Goal: Find specific page/section: Find specific page/section

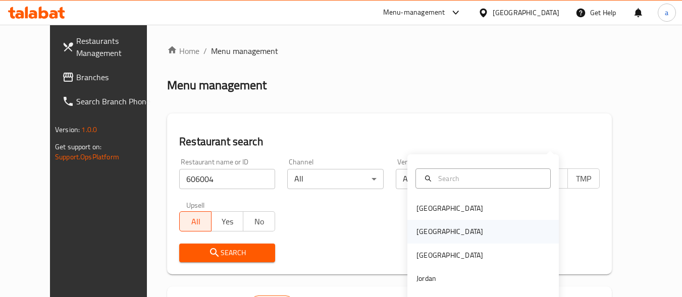
scroll to position [128, 0]
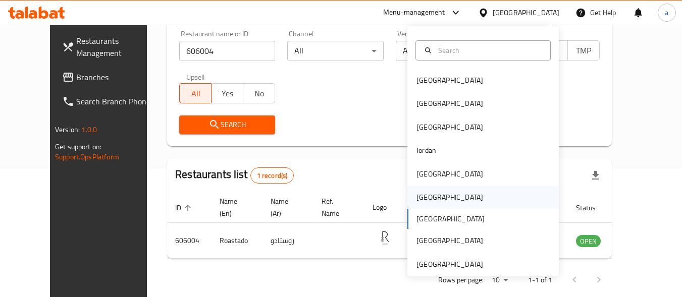
click at [498, 186] on div "Oman" at bounding box center [484, 197] width 152 height 23
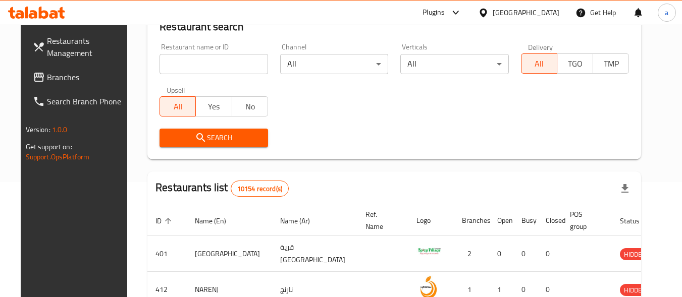
scroll to position [128, 0]
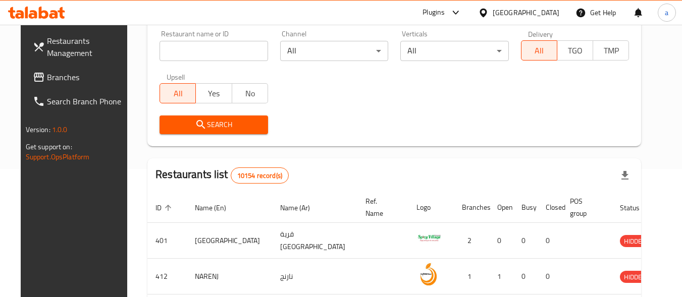
click at [549, 13] on div "[GEOGRAPHIC_DATA]" at bounding box center [526, 12] width 67 height 11
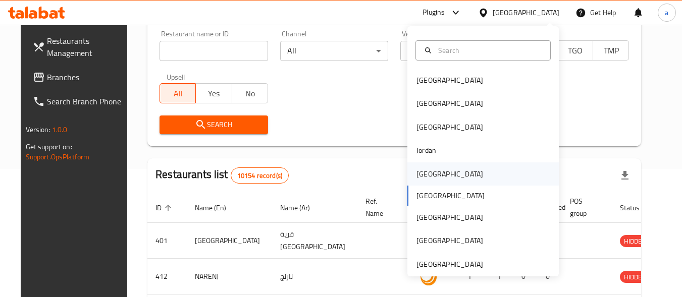
click at [496, 165] on div "[GEOGRAPHIC_DATA]" at bounding box center [484, 174] width 152 height 23
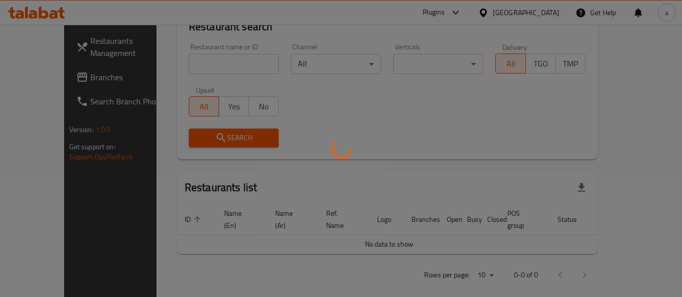
scroll to position [128, 0]
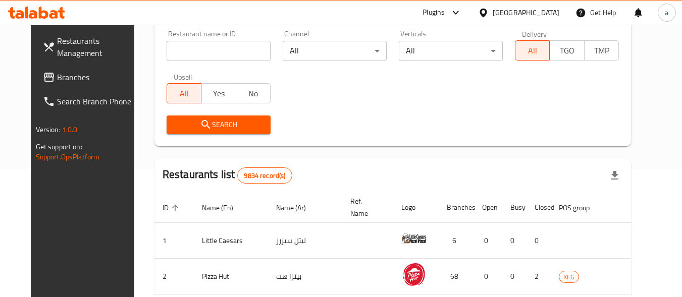
click at [72, 78] on span "Branches" at bounding box center [97, 77] width 80 height 12
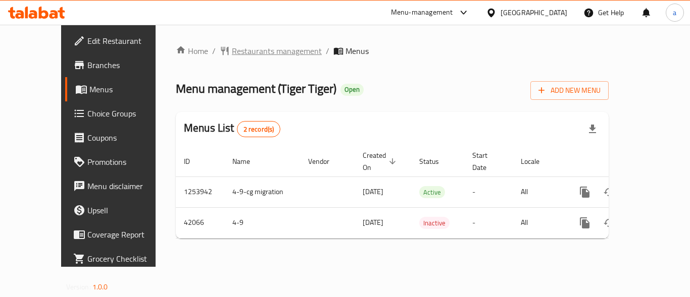
click at [233, 45] on span "Restaurants management" at bounding box center [277, 51] width 90 height 12
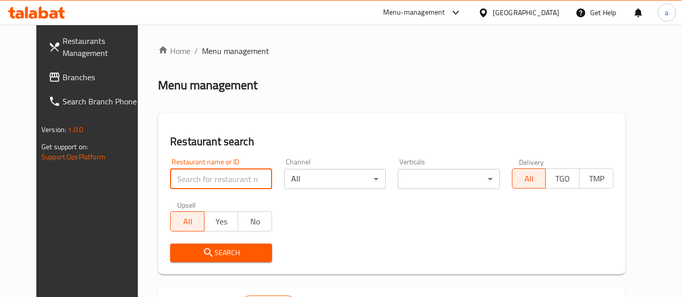
click at [203, 180] on input "search" at bounding box center [221, 179] width 102 height 20
paste input "21942"
type input "21942"
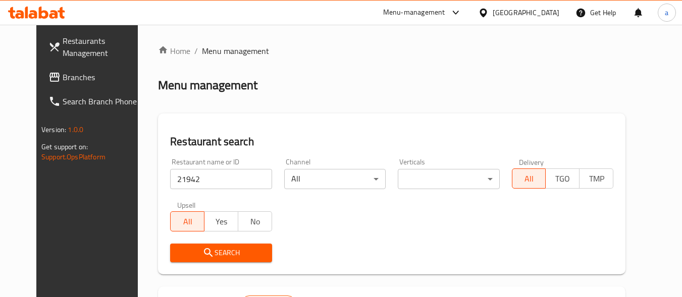
click at [229, 252] on span "Search" at bounding box center [220, 253] width 85 height 13
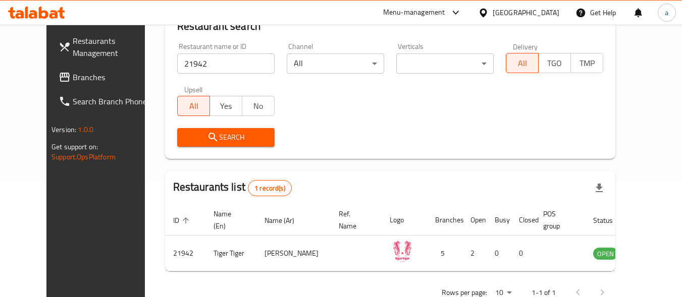
scroll to position [117, 0]
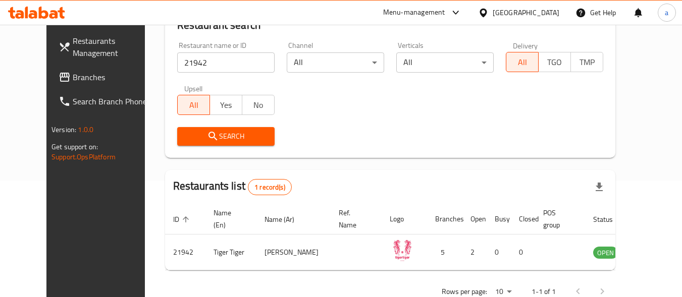
click at [542, 11] on div "Kuwait" at bounding box center [526, 12] width 67 height 11
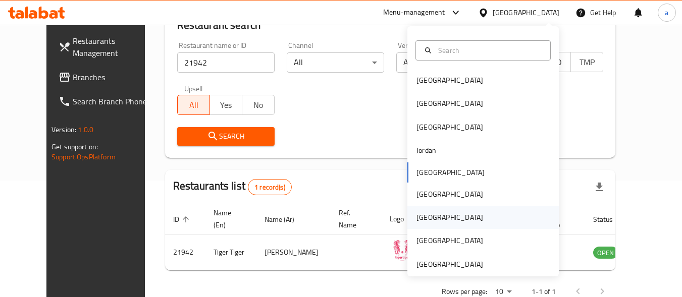
click at [486, 212] on div "Qatar" at bounding box center [484, 217] width 152 height 23
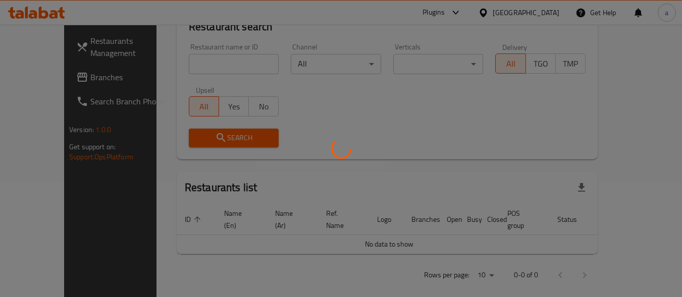
scroll to position [117, 0]
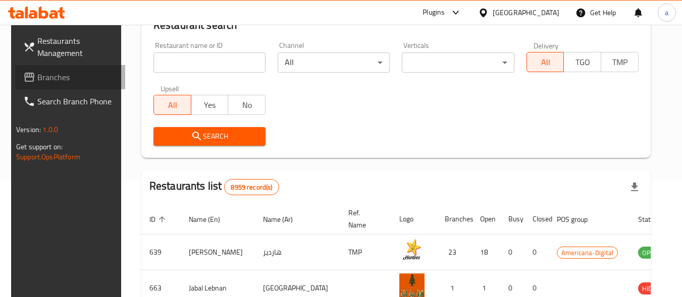
click at [78, 79] on span "Branches" at bounding box center [77, 77] width 80 height 12
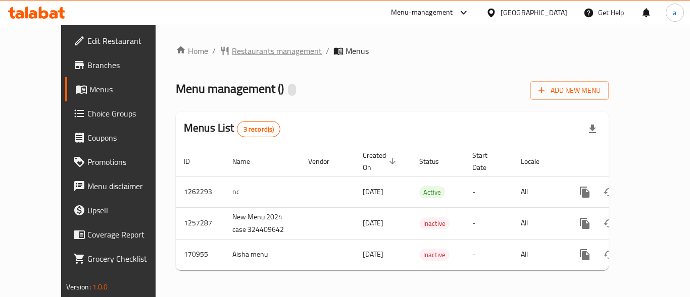
click at [232, 49] on span "Restaurants management" at bounding box center [277, 51] width 90 height 12
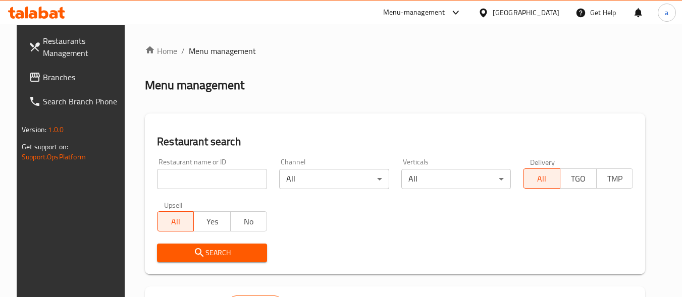
click at [194, 179] on input "search" at bounding box center [212, 179] width 110 height 20
paste input "616771"
type input "616771"
click at [190, 246] on button "Search" at bounding box center [212, 253] width 110 height 19
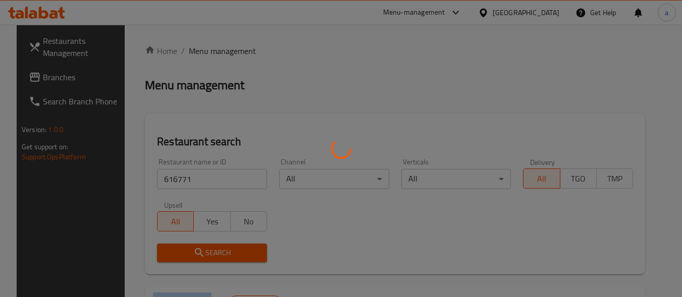
click at [190, 246] on div at bounding box center [341, 148] width 682 height 297
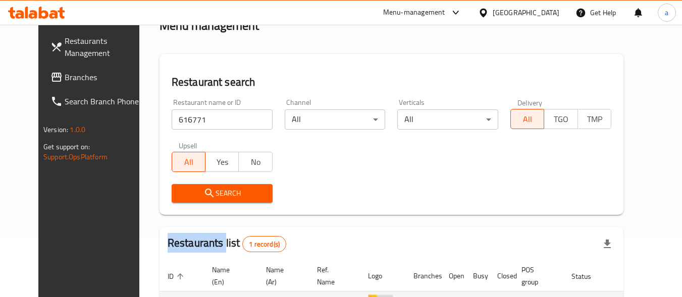
scroll to position [140, 0]
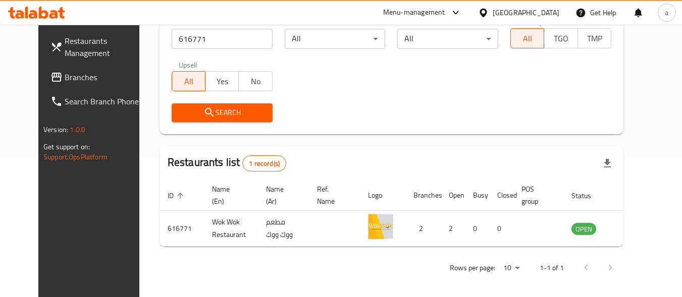
click at [297, 265] on div "Rows per page: 10 1-1 of 1" at bounding box center [392, 268] width 464 height 26
click at [489, 12] on icon at bounding box center [483, 13] width 11 height 11
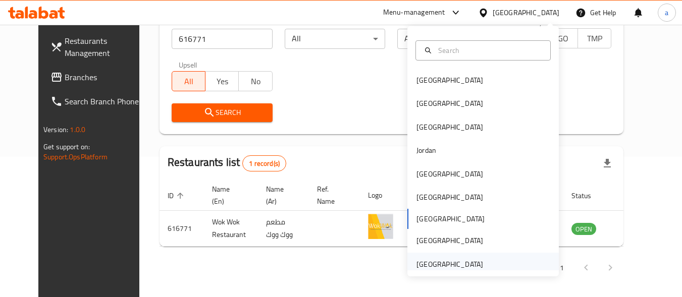
click at [462, 263] on div "United Arab Emirates" at bounding box center [450, 264] width 67 height 11
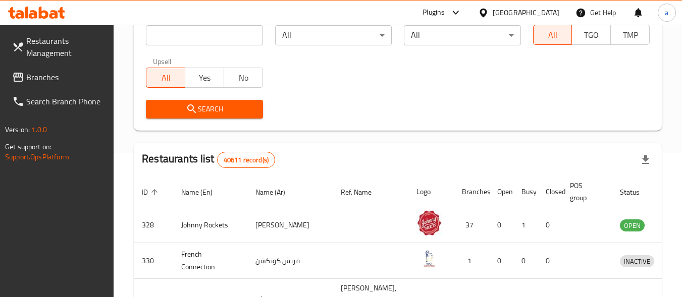
scroll to position [140, 0]
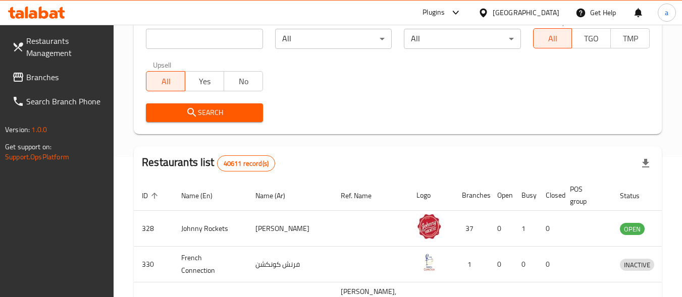
click at [87, 76] on span "Branches" at bounding box center [66, 77] width 80 height 12
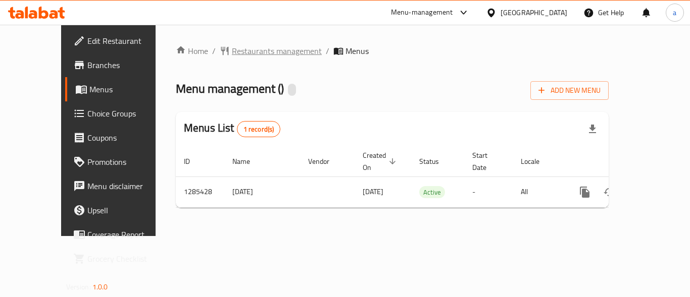
click at [232, 49] on span "Restaurants management" at bounding box center [277, 51] width 90 height 12
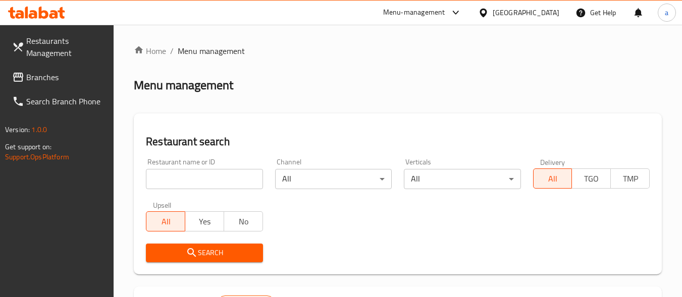
click at [207, 176] on input "search" at bounding box center [204, 179] width 117 height 20
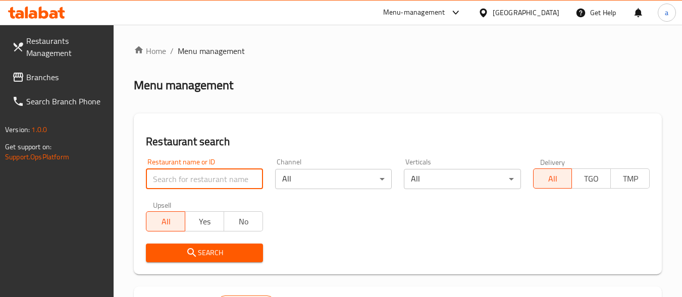
paste input "695874"
type input "695874"
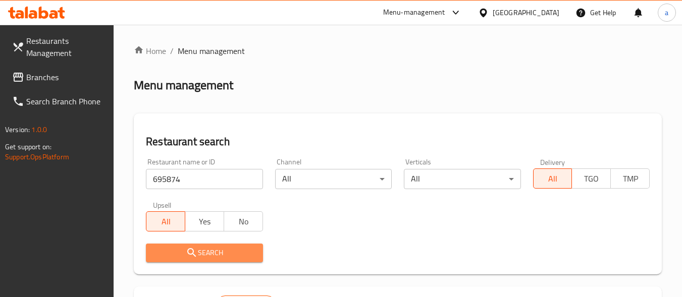
click at [212, 254] on span "Search" at bounding box center [204, 253] width 101 height 13
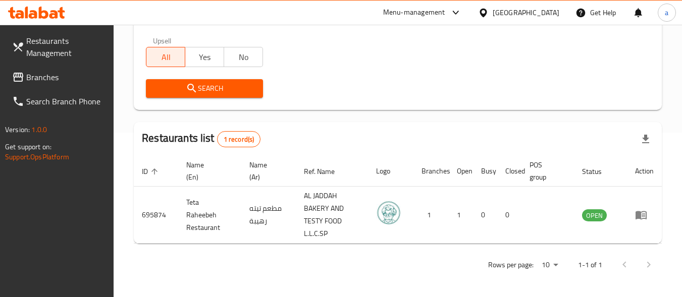
scroll to position [166, 0]
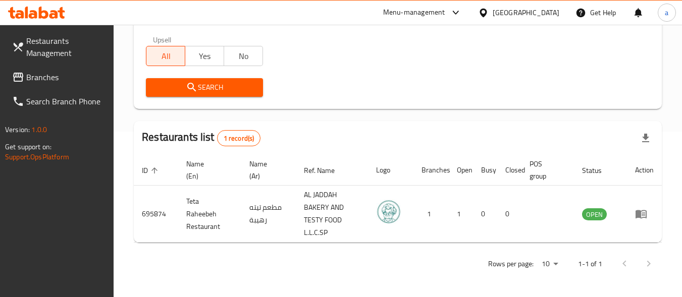
click at [67, 44] on span "Restaurants Management" at bounding box center [66, 47] width 80 height 24
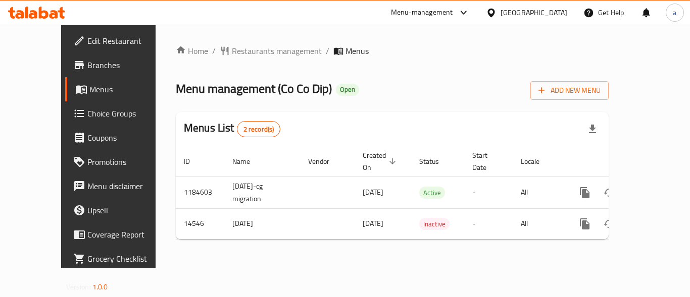
click at [232, 53] on span "Restaurants management" at bounding box center [277, 51] width 90 height 12
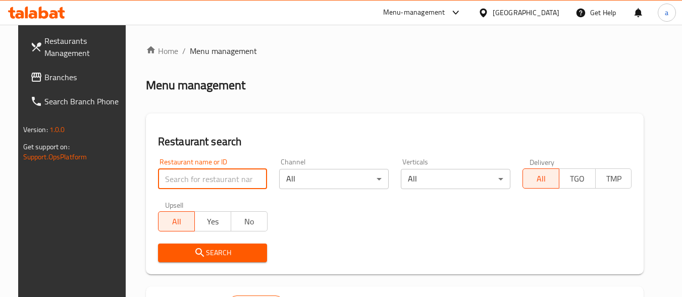
click at [194, 179] on input "search" at bounding box center [213, 179] width 110 height 20
type input "v"
click at [252, 178] on input "v" at bounding box center [213, 179] width 110 height 20
paste input "8842"
type input "8842"
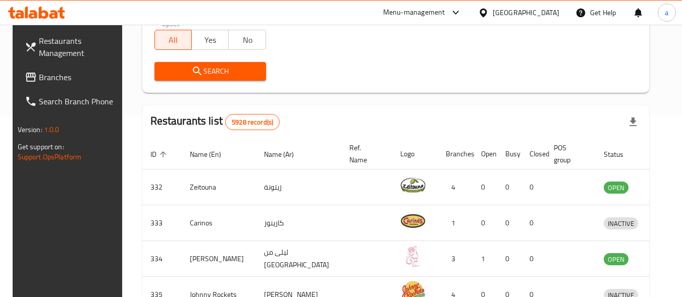
scroll to position [202, 0]
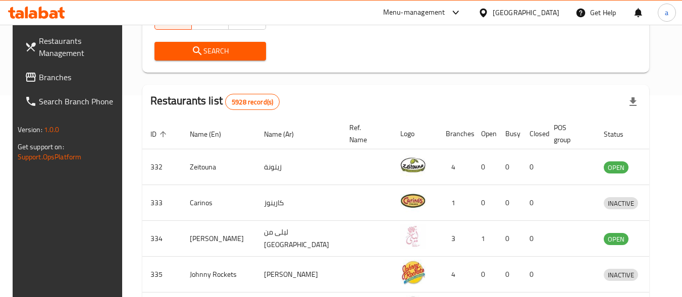
click at [210, 56] on span "Search" at bounding box center [210, 51] width 95 height 13
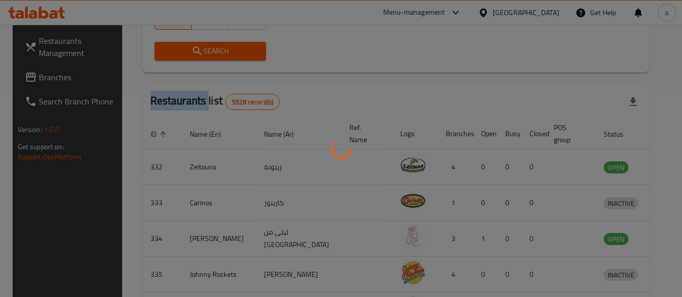
click at [210, 56] on div at bounding box center [341, 148] width 682 height 297
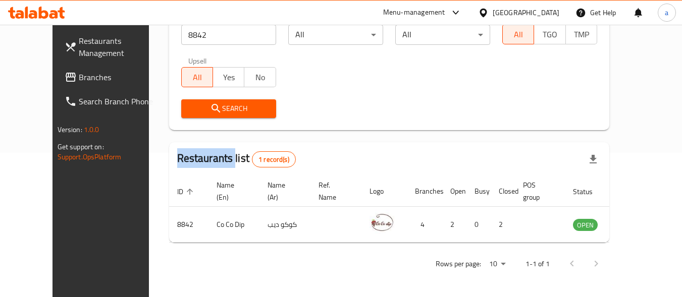
scroll to position [144, 0]
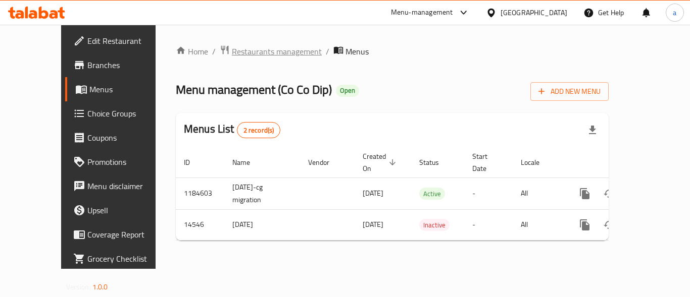
click at [252, 55] on span "Restaurants management" at bounding box center [277, 51] width 90 height 12
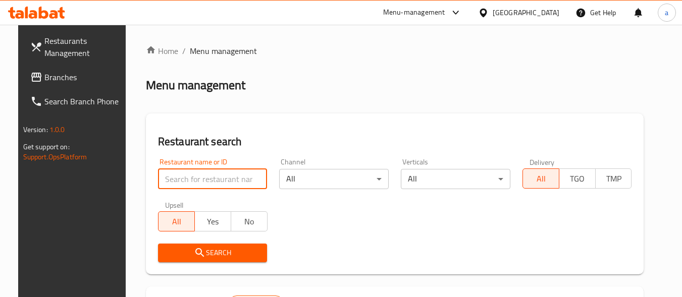
click at [184, 169] on input "search" at bounding box center [213, 179] width 110 height 20
paste input "8842"
type input "8842"
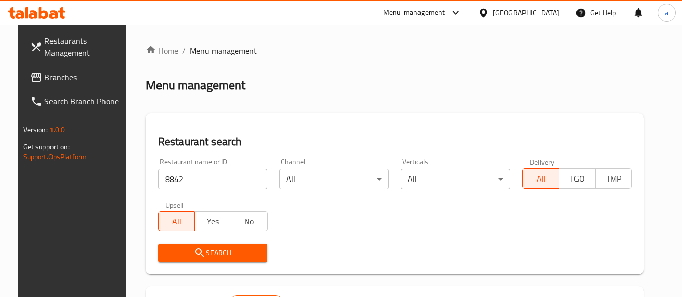
click at [203, 244] on button "Search" at bounding box center [213, 253] width 110 height 19
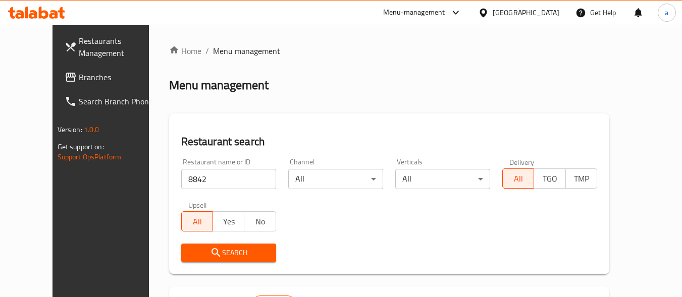
scroll to position [117, 0]
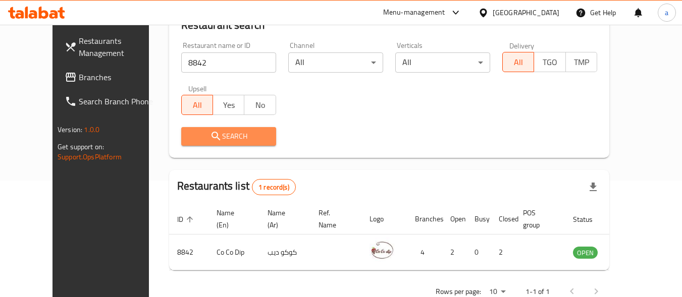
click at [215, 129] on button "Search" at bounding box center [228, 136] width 95 height 19
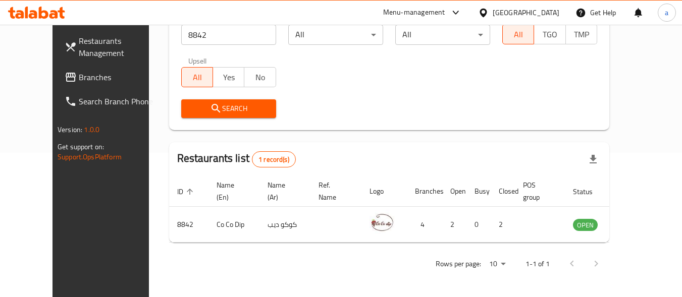
click at [540, 5] on div "[GEOGRAPHIC_DATA]" at bounding box center [518, 13] width 97 height 24
click at [493, 10] on div at bounding box center [485, 12] width 15 height 11
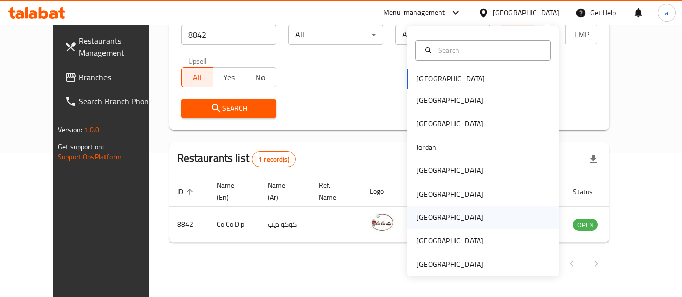
click at [468, 210] on div "Qatar" at bounding box center [484, 217] width 152 height 23
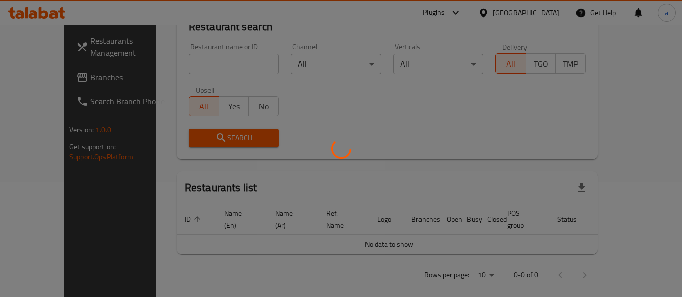
scroll to position [144, 0]
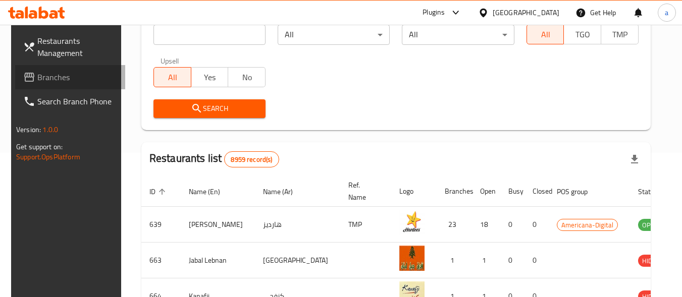
click at [55, 75] on span "Branches" at bounding box center [77, 77] width 80 height 12
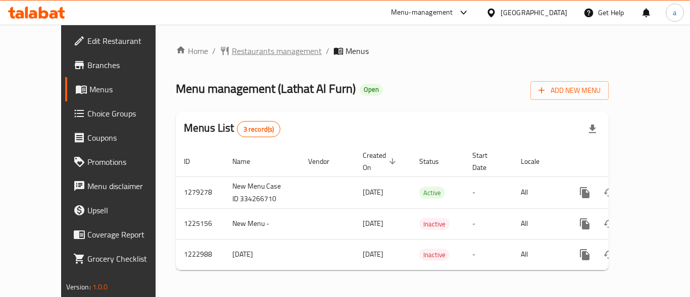
click at [232, 48] on span "Restaurants management" at bounding box center [277, 51] width 90 height 12
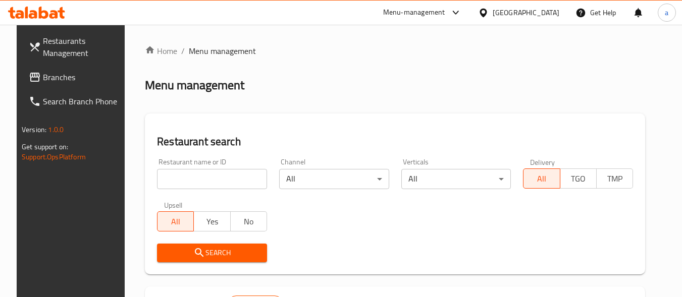
click at [207, 183] on input "search" at bounding box center [212, 179] width 110 height 20
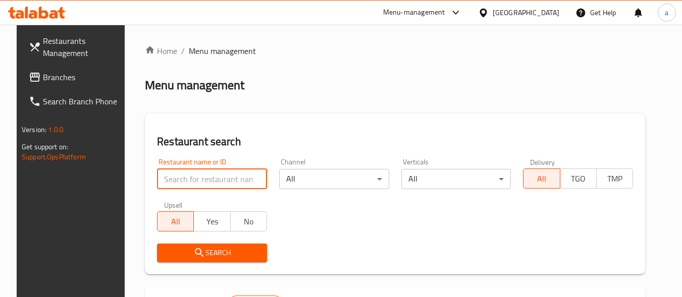
paste input "674233"
type input "674233"
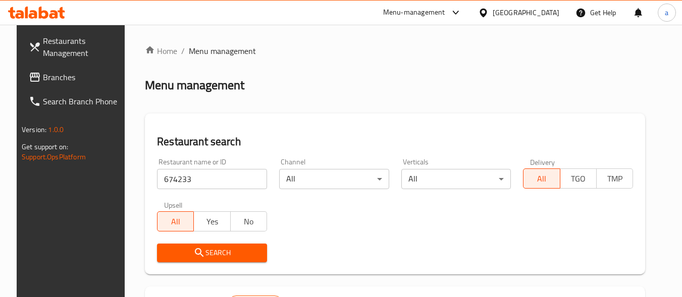
click at [183, 252] on span "Search" at bounding box center [212, 253] width 94 height 13
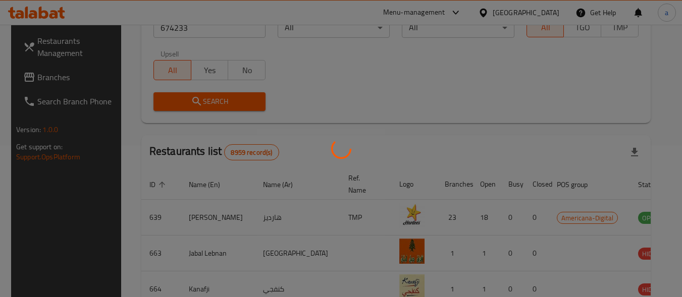
scroll to position [144, 0]
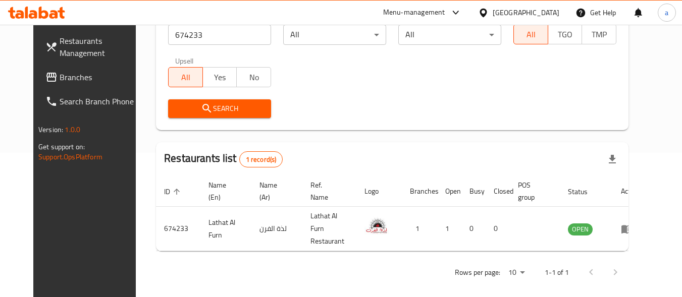
click at [551, 10] on div "[GEOGRAPHIC_DATA]" at bounding box center [526, 12] width 67 height 11
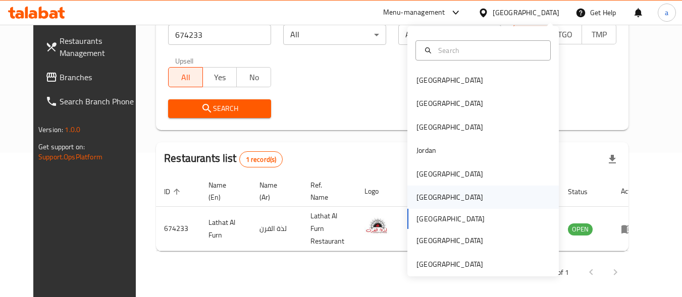
click at [478, 194] on div "[GEOGRAPHIC_DATA]" at bounding box center [484, 197] width 152 height 23
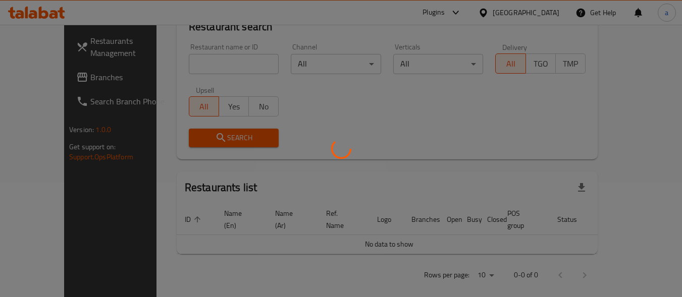
scroll to position [144, 0]
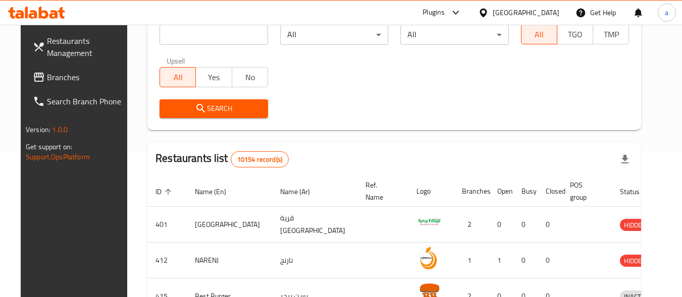
click at [66, 81] on span "Branches" at bounding box center [87, 77] width 80 height 12
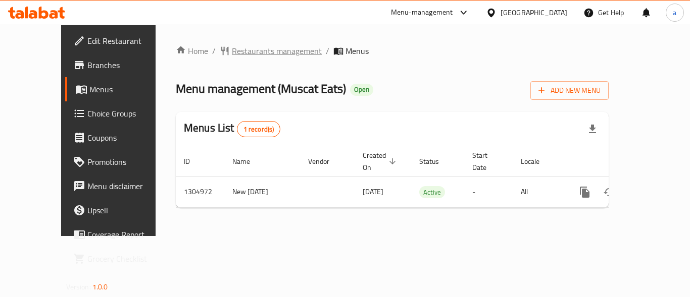
click at [232, 49] on span "Restaurants management" at bounding box center [277, 51] width 90 height 12
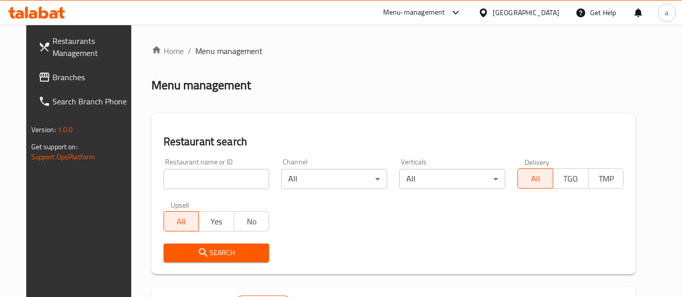
click at [202, 179] on input "search" at bounding box center [217, 179] width 106 height 20
paste input "703505"
type input "703505"
click at [197, 255] on icon "submit" at bounding box center [203, 253] width 12 height 12
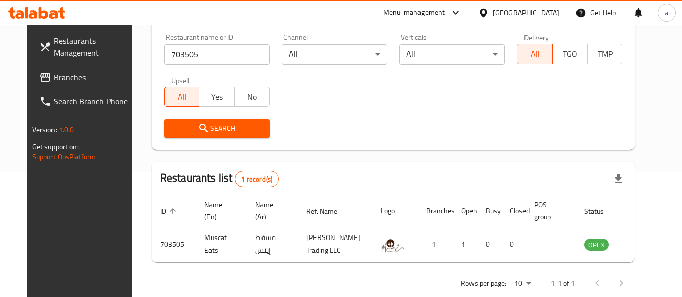
scroll to position [140, 0]
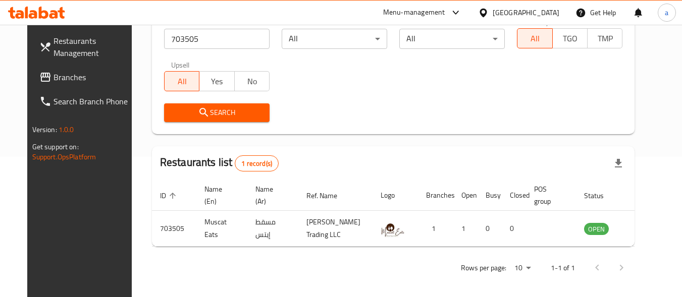
click at [542, 11] on div "[GEOGRAPHIC_DATA]" at bounding box center [526, 12] width 67 height 11
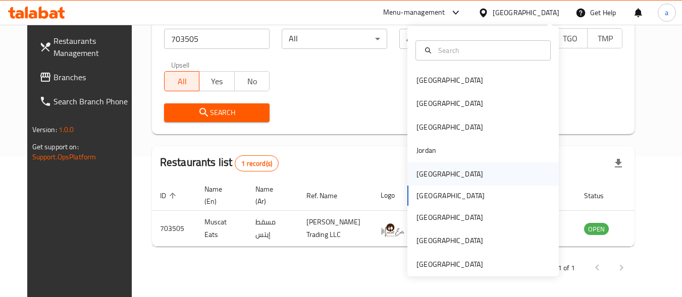
click at [477, 174] on div "[GEOGRAPHIC_DATA]" at bounding box center [484, 174] width 152 height 23
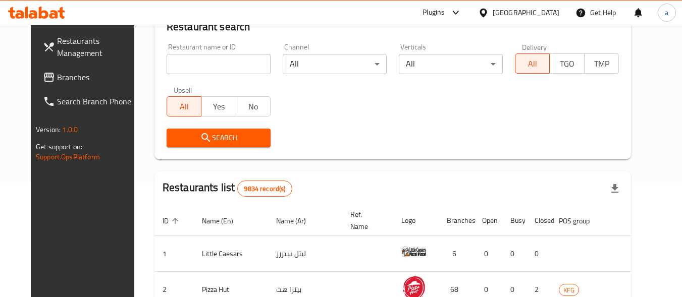
scroll to position [140, 0]
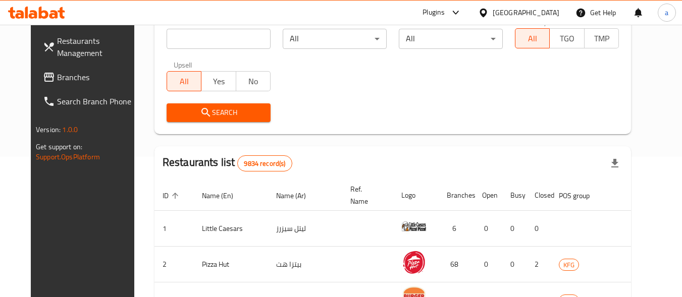
click at [72, 80] on span "Branches" at bounding box center [97, 77] width 80 height 12
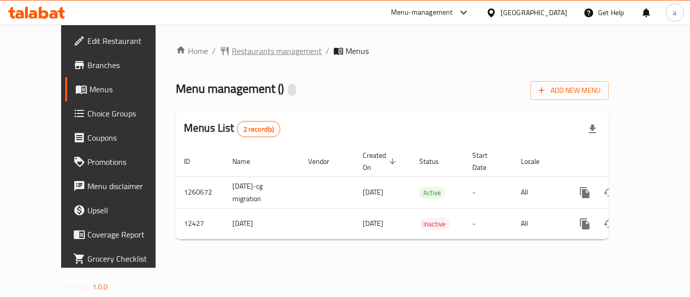
click at [240, 52] on span "Restaurants management" at bounding box center [277, 51] width 90 height 12
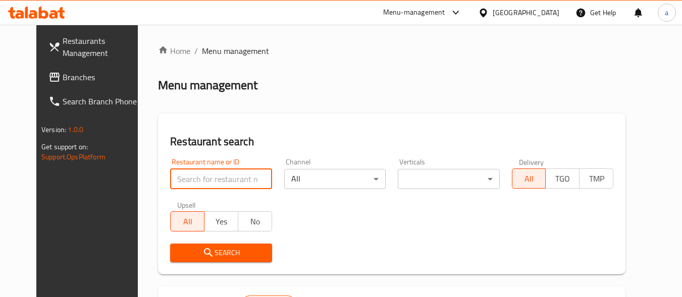
click at [228, 176] on input "search" at bounding box center [221, 179] width 102 height 20
paste input "7669"
type input "7669"
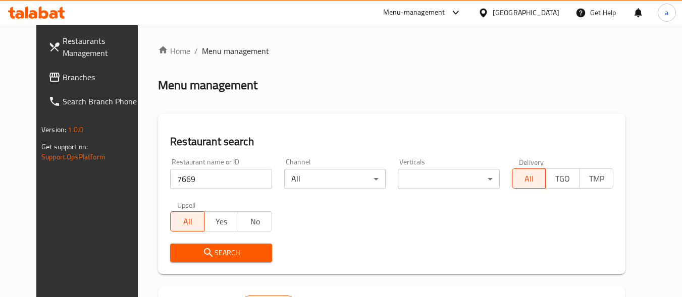
click at [213, 255] on span "Search" at bounding box center [220, 253] width 85 height 13
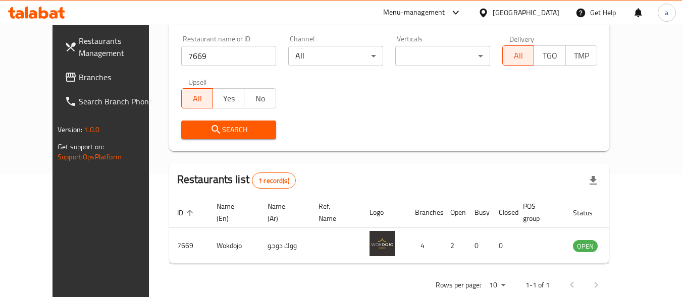
scroll to position [144, 0]
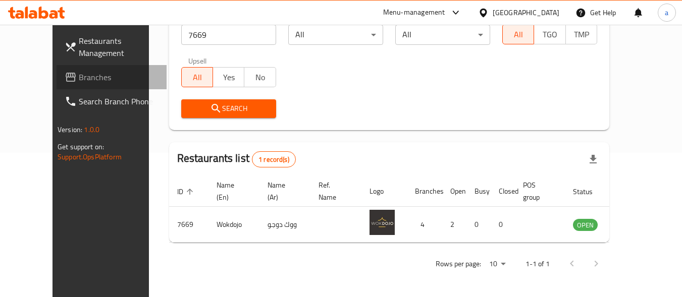
click at [82, 78] on span "Branches" at bounding box center [119, 77] width 80 height 12
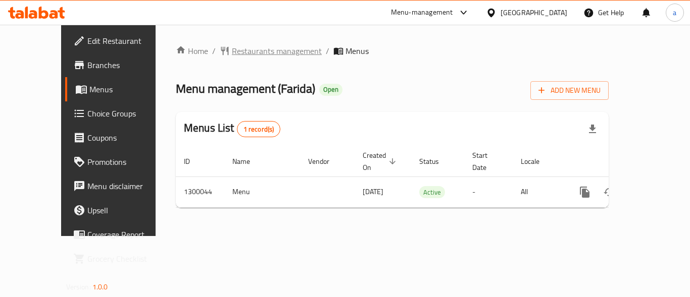
click at [232, 51] on span "Restaurants management" at bounding box center [277, 51] width 90 height 12
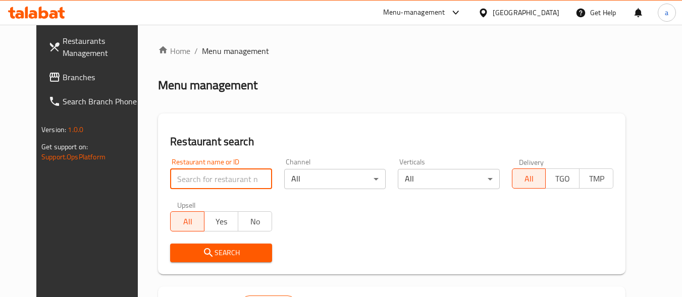
click at [234, 175] on input "search" at bounding box center [221, 179] width 102 height 20
paste input "701615"
type input "701615"
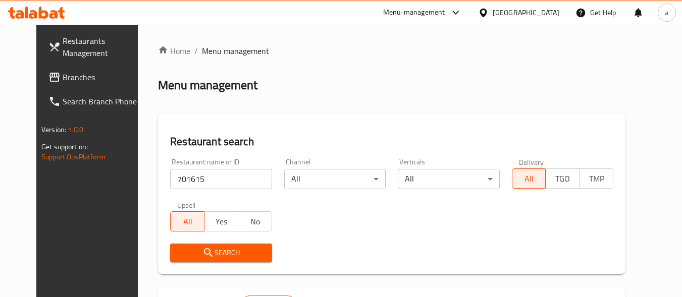
click at [221, 251] on span "Search" at bounding box center [220, 253] width 85 height 13
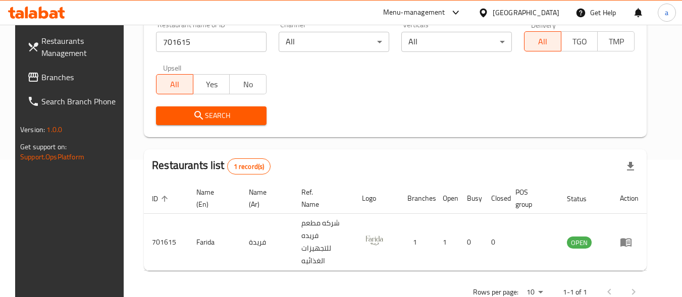
scroll to position [144, 0]
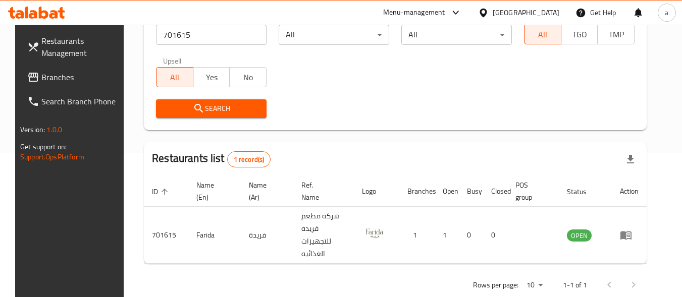
click at [558, 8] on div "[GEOGRAPHIC_DATA]" at bounding box center [526, 12] width 67 height 11
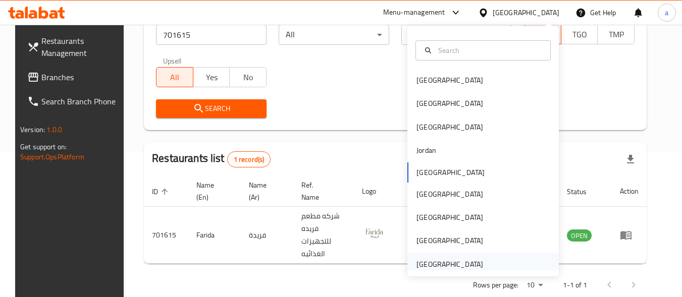
click at [482, 259] on div "[GEOGRAPHIC_DATA]" at bounding box center [450, 264] width 83 height 23
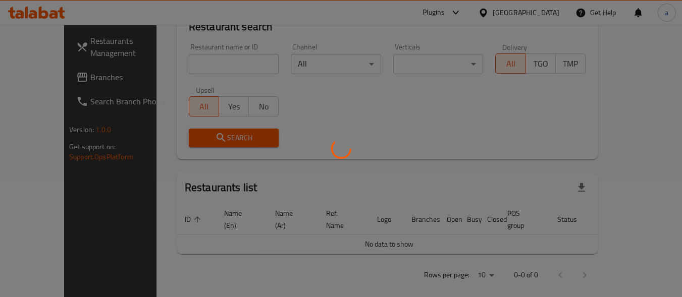
scroll to position [144, 0]
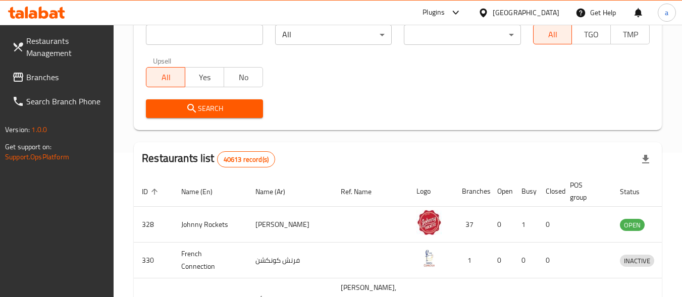
click at [75, 80] on span "Branches" at bounding box center [66, 77] width 80 height 12
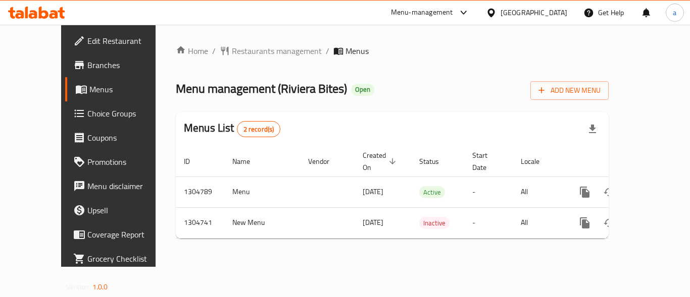
click at [232, 47] on span "Restaurants management" at bounding box center [277, 51] width 90 height 12
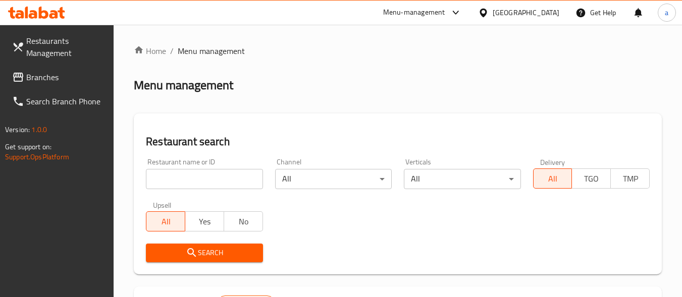
click at [198, 175] on input "search" at bounding box center [204, 179] width 117 height 20
paste input "703322"
type input "703322"
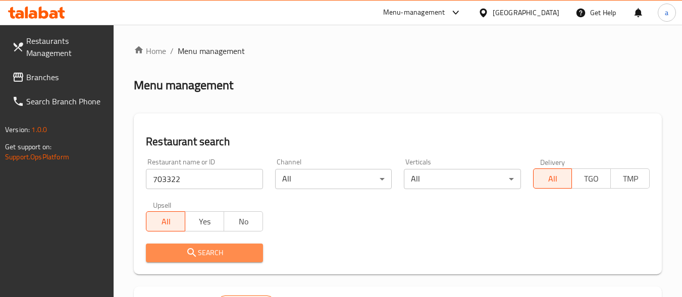
click at [196, 259] on icon "submit" at bounding box center [192, 253] width 12 height 12
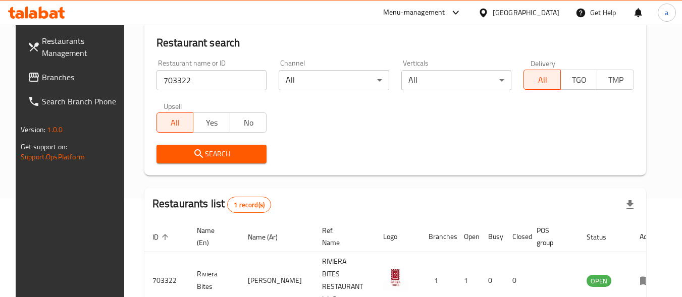
scroll to position [144, 0]
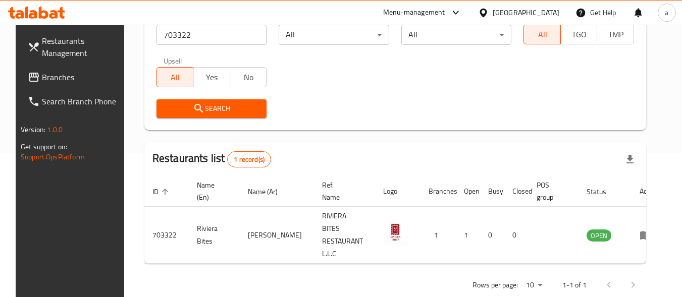
click at [505, 10] on div "[GEOGRAPHIC_DATA]" at bounding box center [526, 12] width 67 height 11
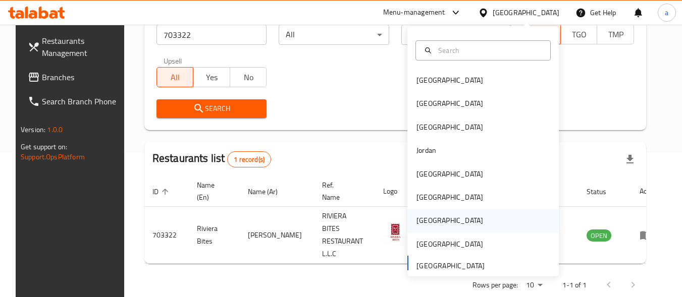
click at [435, 215] on div "[GEOGRAPHIC_DATA]" at bounding box center [484, 220] width 152 height 23
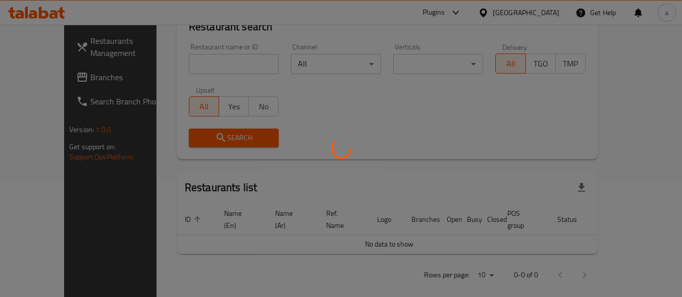
scroll to position [144, 0]
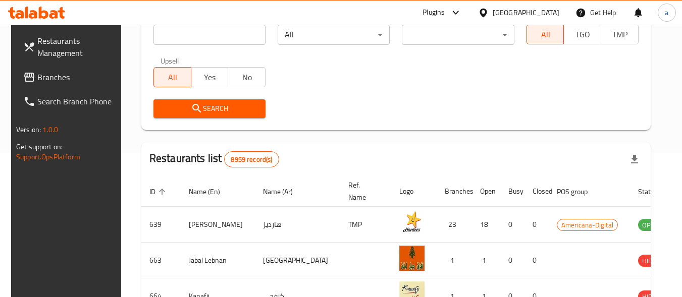
click at [75, 71] on link "Branches" at bounding box center [70, 77] width 110 height 24
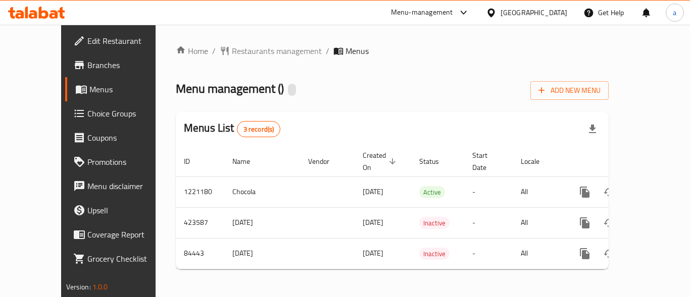
click at [232, 52] on span "Restaurants management" at bounding box center [277, 51] width 90 height 12
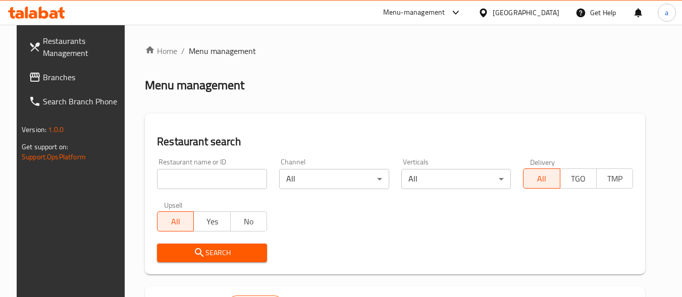
click at [198, 171] on div at bounding box center [341, 148] width 682 height 297
click at [193, 171] on input "search" at bounding box center [212, 179] width 110 height 20
paste input "600759"
type input "600759"
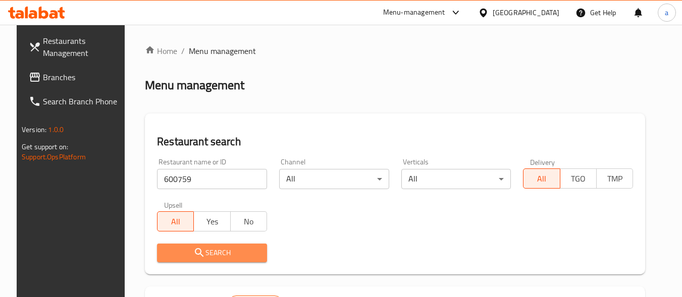
click at [200, 247] on span "Search" at bounding box center [212, 253] width 94 height 13
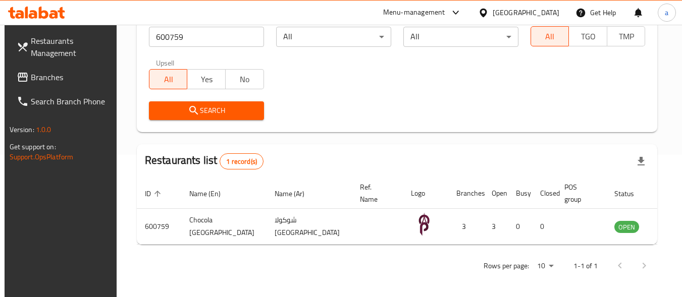
scroll to position [144, 0]
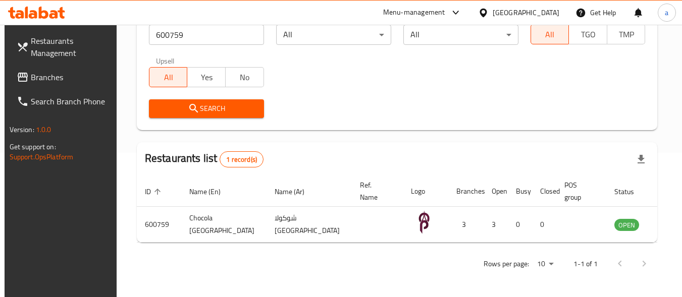
click at [542, 12] on div "[GEOGRAPHIC_DATA]" at bounding box center [526, 12] width 67 height 11
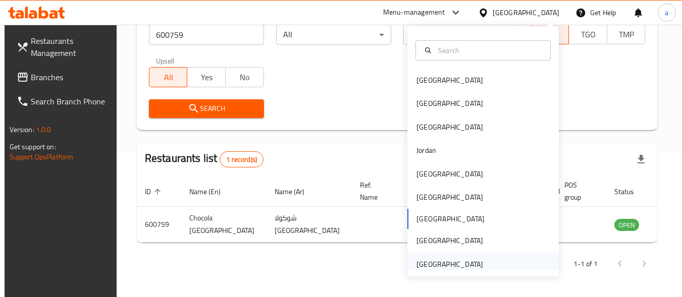
click at [476, 259] on div "[GEOGRAPHIC_DATA]" at bounding box center [450, 264] width 83 height 23
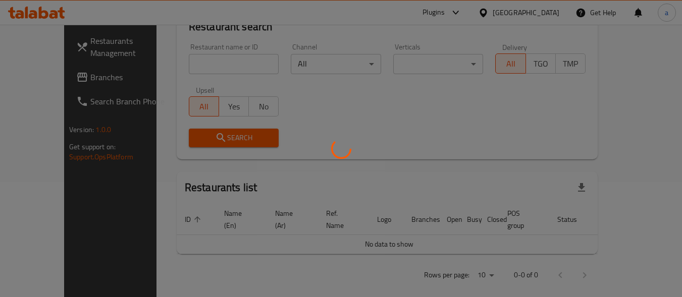
scroll to position [144, 0]
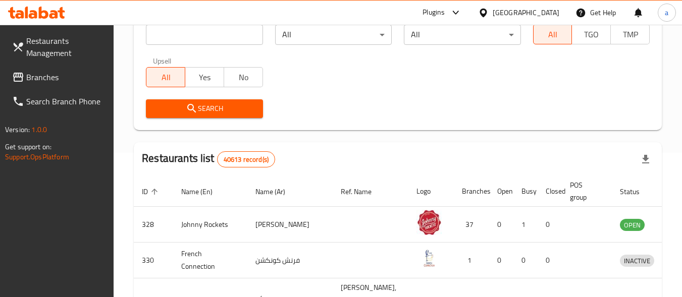
click at [95, 82] on span "Branches" at bounding box center [66, 77] width 80 height 12
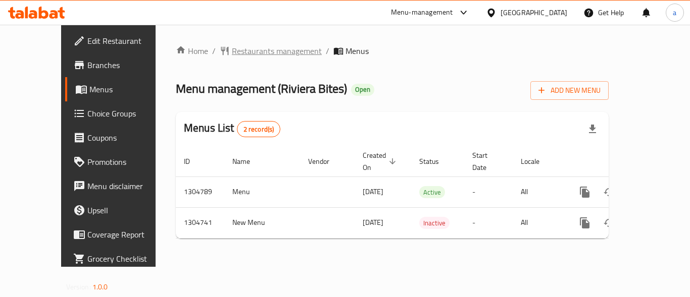
click at [232, 52] on span "Restaurants management" at bounding box center [277, 51] width 90 height 12
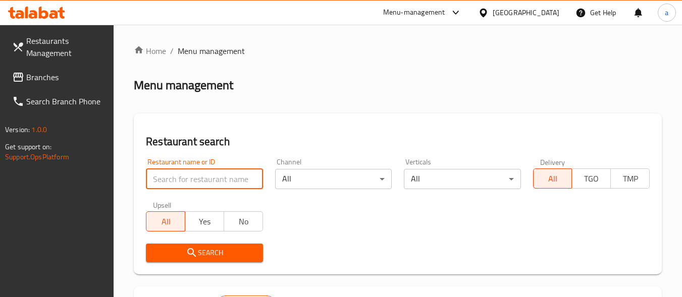
click at [211, 178] on input "search" at bounding box center [204, 179] width 117 height 20
paste input "703322"
type input "703322"
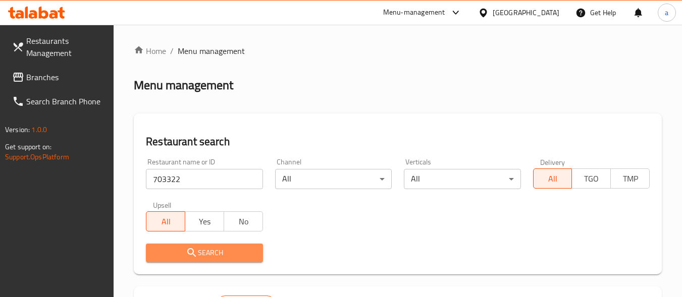
click at [212, 246] on button "Search" at bounding box center [204, 253] width 117 height 19
click at [212, 246] on div at bounding box center [341, 148] width 682 height 297
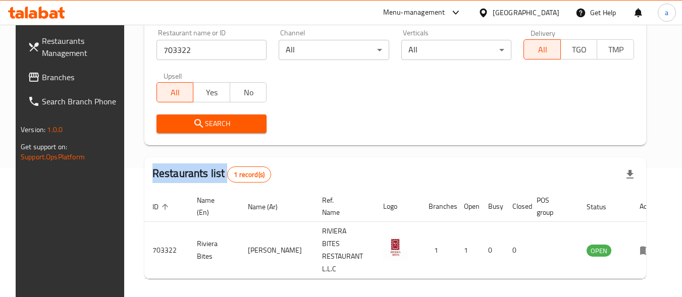
scroll to position [144, 0]
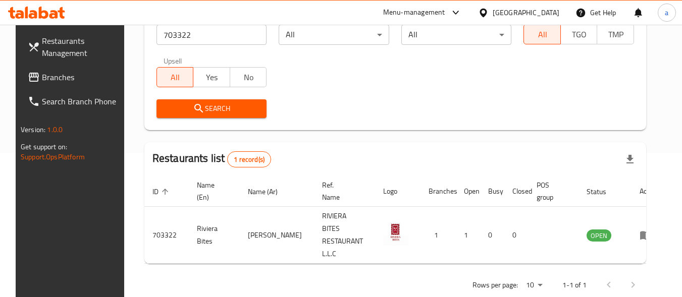
click at [510, 10] on div "United Arab Emirates" at bounding box center [526, 12] width 67 height 11
click at [78, 73] on span "Branches" at bounding box center [82, 77] width 80 height 12
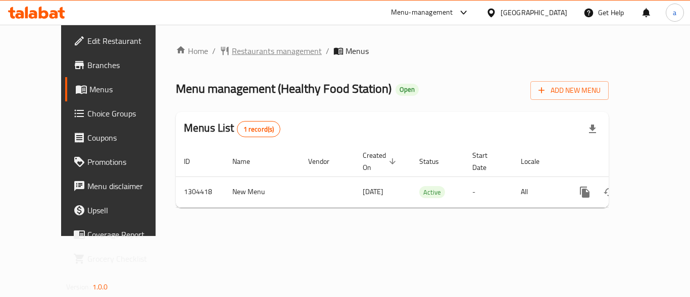
click at [232, 49] on span "Restaurants management" at bounding box center [277, 51] width 90 height 12
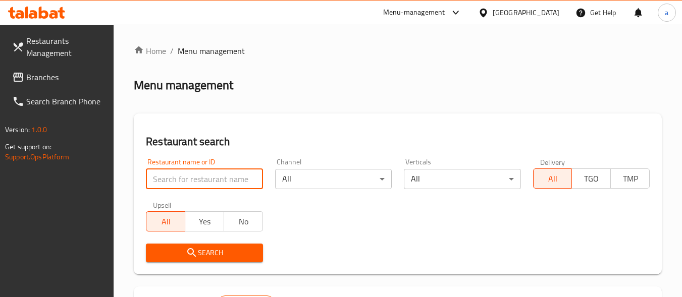
click at [226, 176] on input "search" at bounding box center [204, 179] width 117 height 20
paste input "703112"
type input "703112"
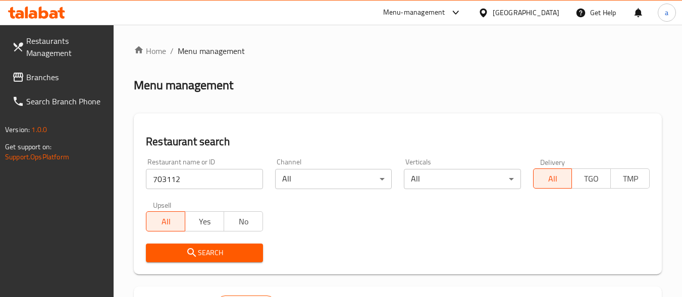
click at [207, 253] on span "Search" at bounding box center [204, 253] width 101 height 13
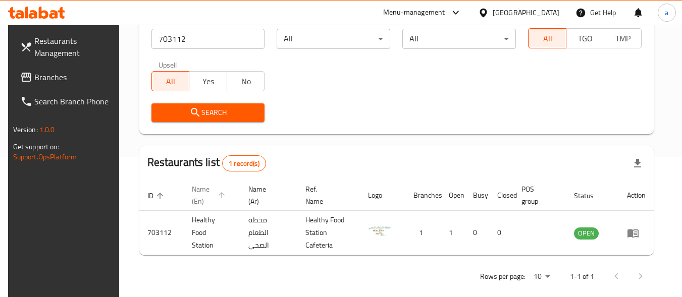
scroll to position [153, 0]
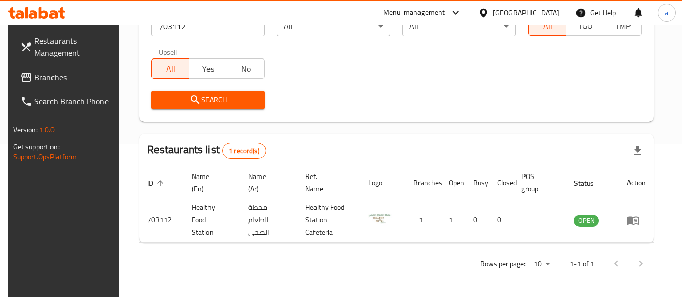
drag, startPoint x: 532, startPoint y: 13, endPoint x: 528, endPoint y: 24, distance: 11.2
click at [532, 13] on div "United Arab Emirates" at bounding box center [526, 12] width 67 height 11
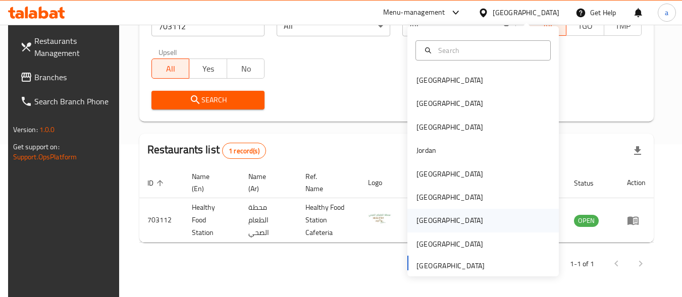
click at [472, 217] on div "[GEOGRAPHIC_DATA]" at bounding box center [484, 220] width 152 height 23
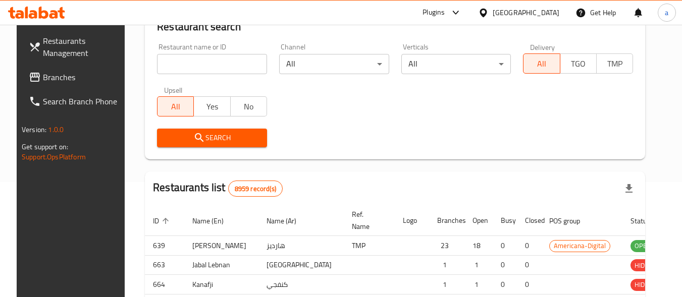
scroll to position [153, 0]
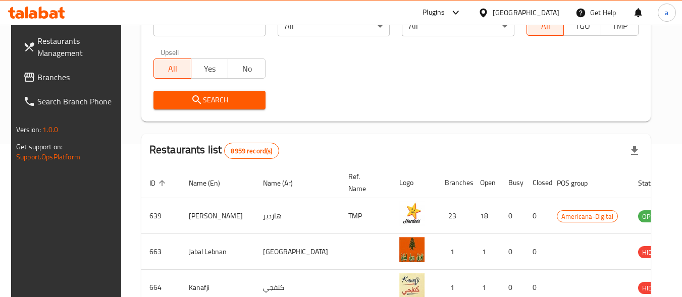
click at [50, 73] on span "Branches" at bounding box center [77, 77] width 80 height 12
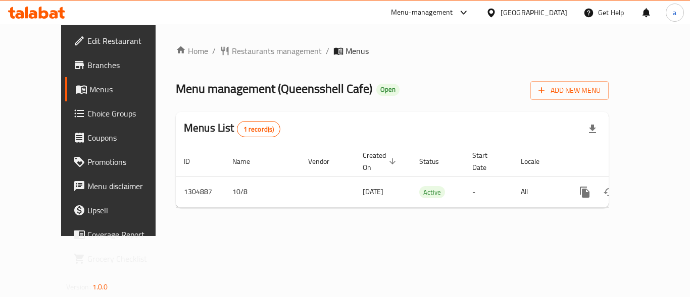
click at [232, 49] on span "Restaurants management" at bounding box center [277, 51] width 90 height 12
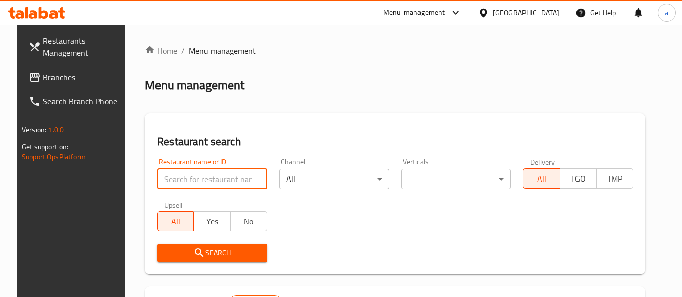
click at [213, 177] on input "search" at bounding box center [212, 179] width 110 height 20
paste input "703358"
type input "703358"
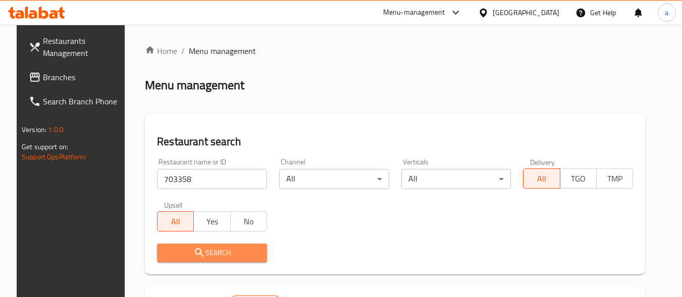
click at [214, 246] on button "Search" at bounding box center [212, 253] width 110 height 19
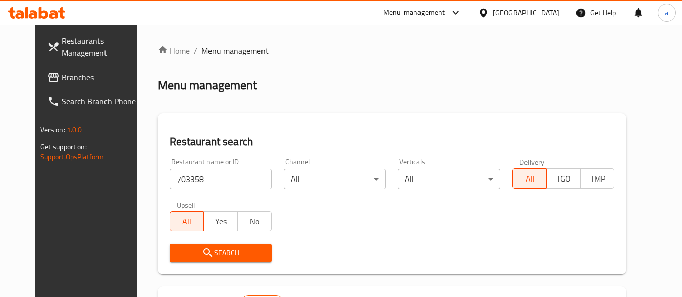
scroll to position [140, 0]
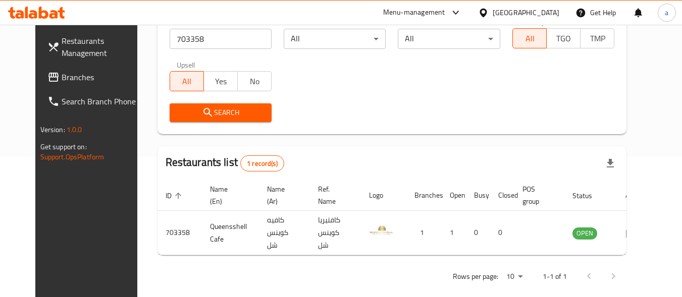
click at [551, 16] on div "Qatar" at bounding box center [526, 12] width 67 height 11
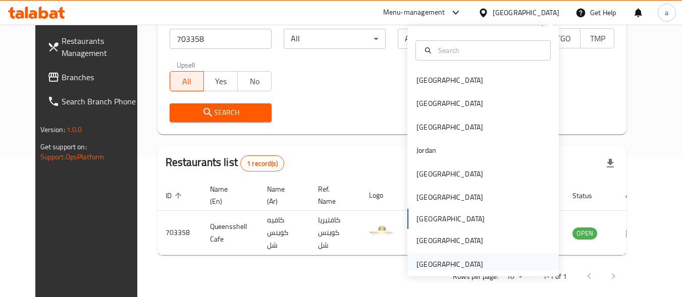
click at [456, 260] on div "[GEOGRAPHIC_DATA]" at bounding box center [450, 264] width 67 height 11
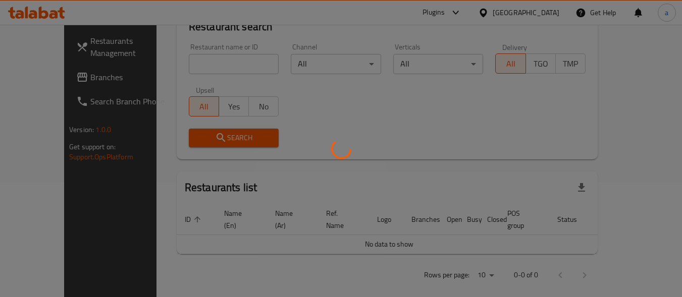
scroll to position [140, 0]
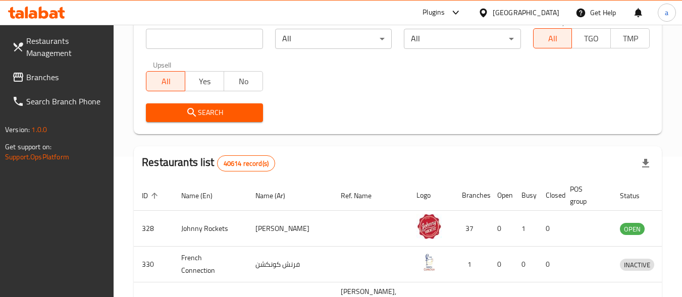
click at [81, 80] on span "Branches" at bounding box center [66, 77] width 80 height 12
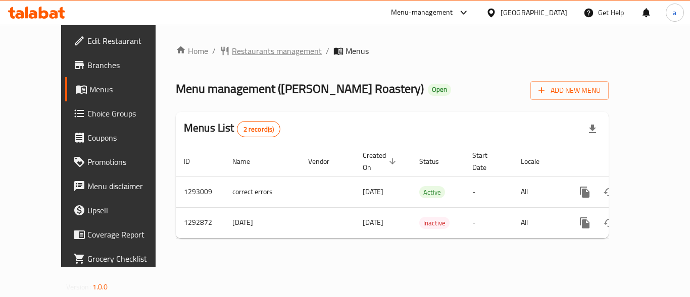
click at [232, 54] on span "Restaurants management" at bounding box center [277, 51] width 90 height 12
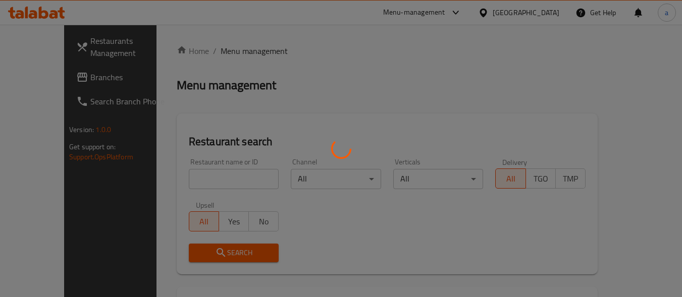
click at [195, 172] on div at bounding box center [341, 148] width 682 height 297
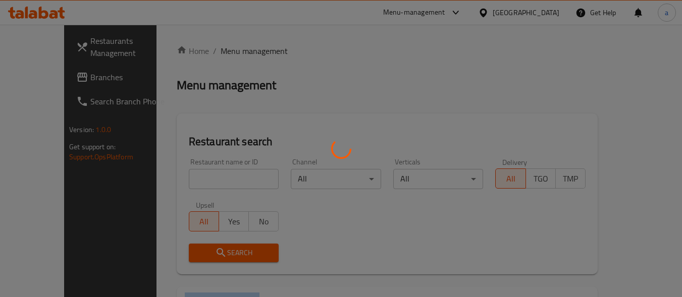
click at [195, 172] on div at bounding box center [341, 148] width 682 height 297
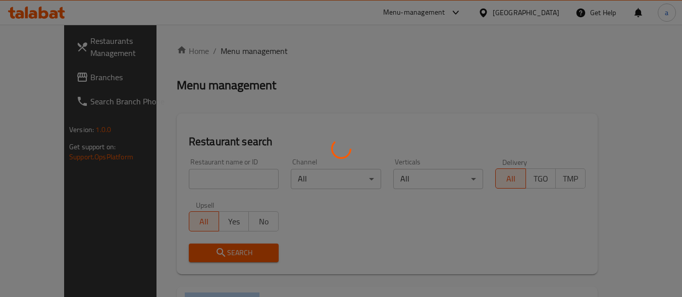
click at [195, 172] on div at bounding box center [341, 148] width 682 height 297
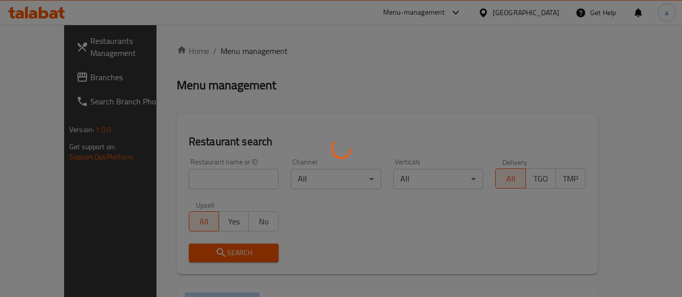
click at [196, 172] on div at bounding box center [341, 148] width 682 height 297
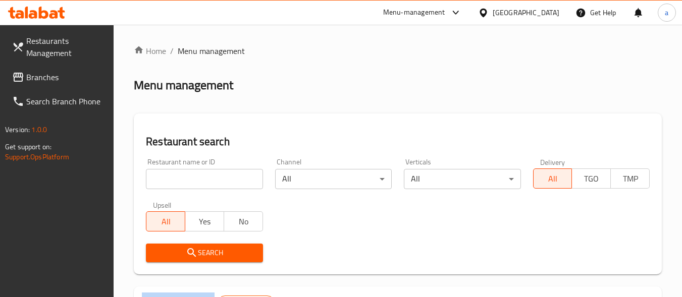
click at [196, 172] on input "search" at bounding box center [204, 179] width 117 height 20
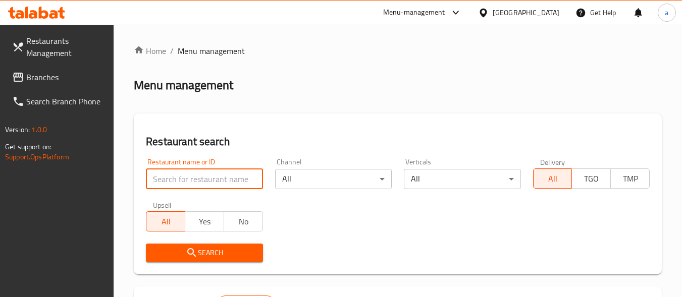
paste input "699221"
type input "699221"
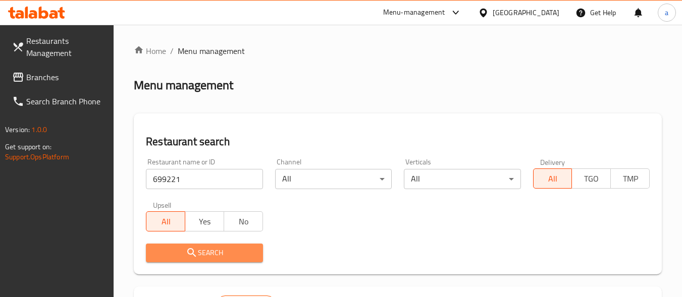
click at [197, 244] on button "Search" at bounding box center [204, 253] width 117 height 19
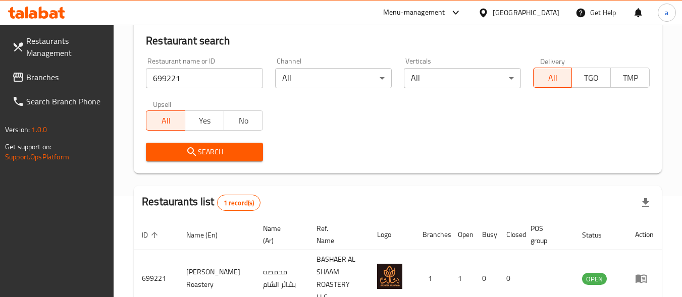
scroll to position [153, 0]
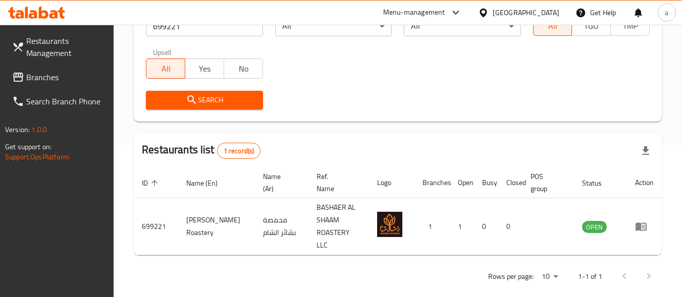
click at [496, 9] on div "United Arab Emirates" at bounding box center [526, 12] width 67 height 11
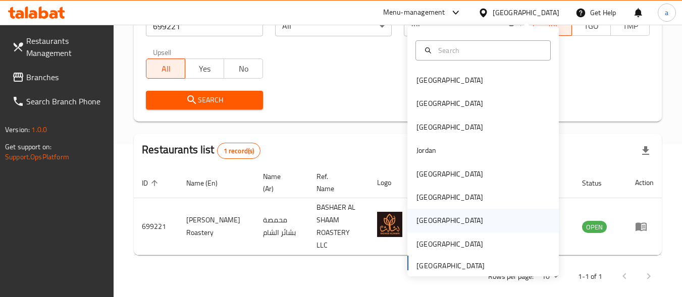
click at [468, 219] on div "[GEOGRAPHIC_DATA]" at bounding box center [484, 220] width 152 height 23
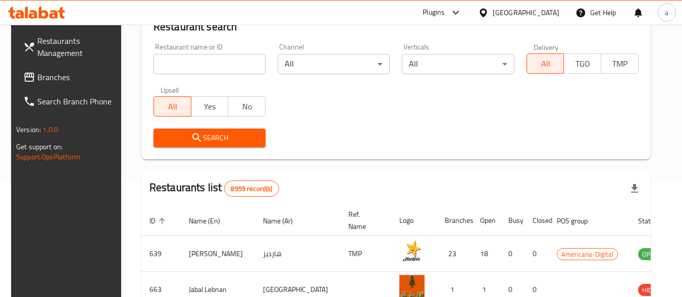
scroll to position [153, 0]
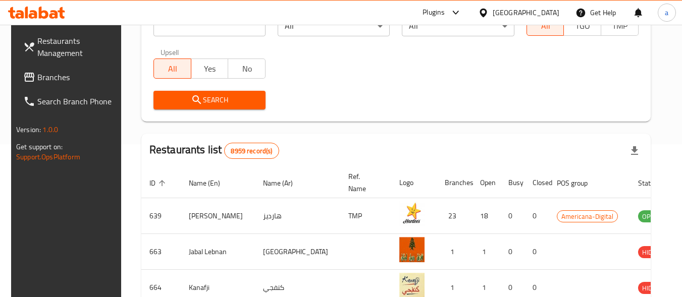
click at [86, 69] on link "Branches" at bounding box center [70, 77] width 110 height 24
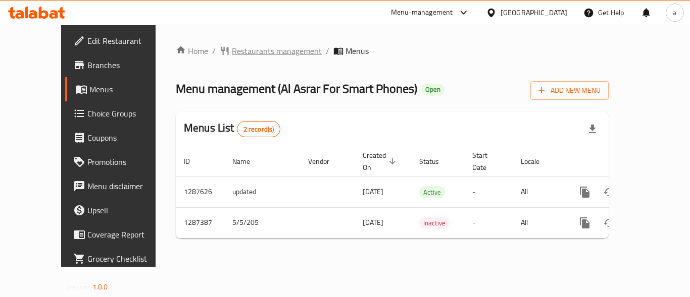
click at [232, 47] on span "Restaurants management" at bounding box center [277, 51] width 90 height 12
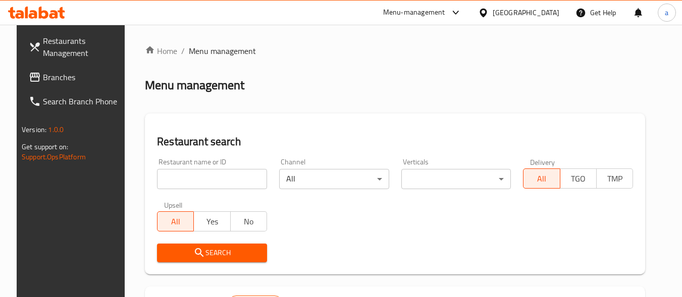
click at [233, 180] on input "search" at bounding box center [212, 179] width 110 height 20
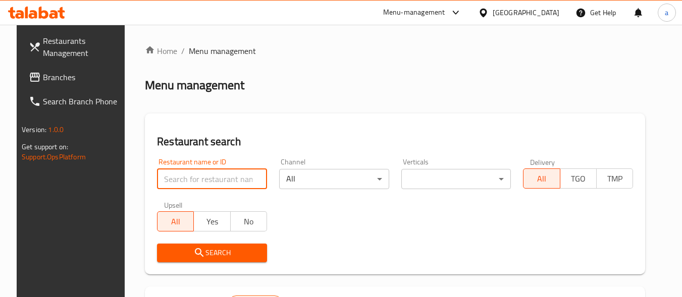
paste input "696648"
type input "696648"
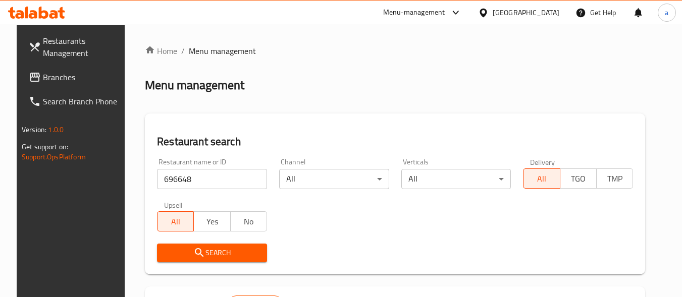
click at [212, 256] on span "Search" at bounding box center [212, 253] width 94 height 13
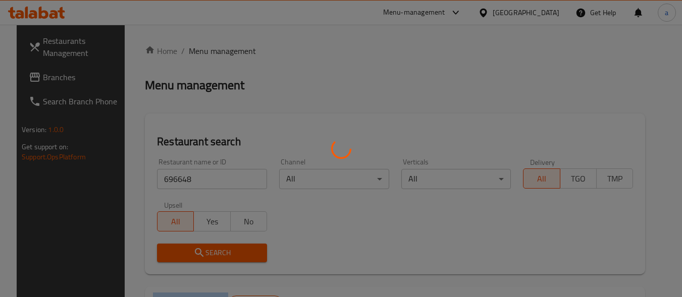
click at [212, 256] on div at bounding box center [341, 148] width 682 height 297
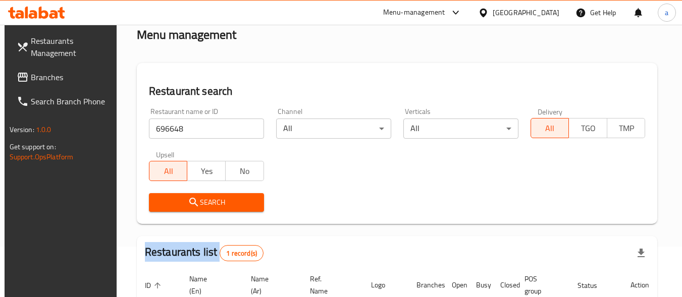
scroll to position [152, 0]
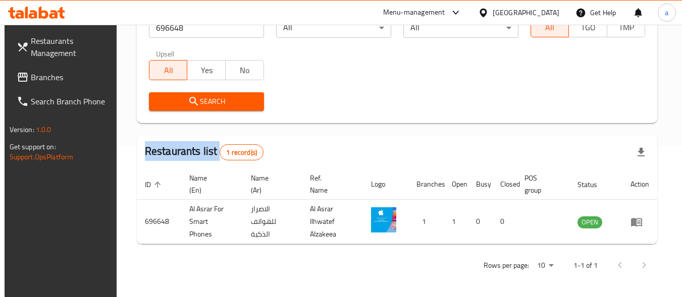
click at [65, 76] on span "Branches" at bounding box center [71, 77] width 80 height 12
